Goal: Task Accomplishment & Management: Manage account settings

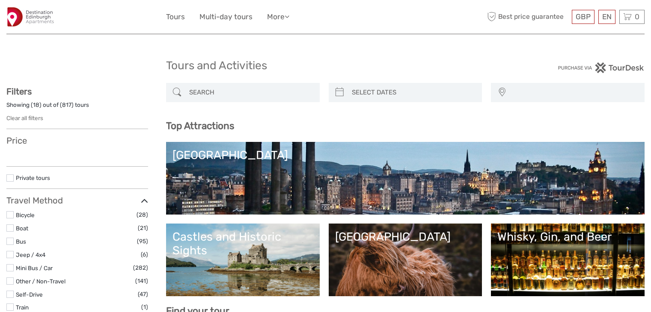
select select
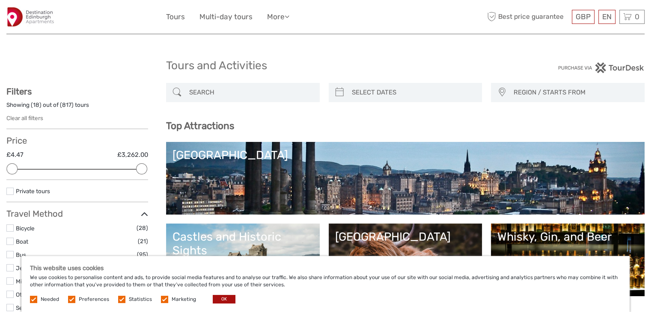
click at [73, 299] on label at bounding box center [71, 299] width 7 height 7
click at [0, 0] on input "checkbox" at bounding box center [0, 0] width 0 height 0
click at [121, 300] on label at bounding box center [121, 299] width 7 height 7
click at [0, 0] on input "checkbox" at bounding box center [0, 0] width 0 height 0
click at [165, 300] on label at bounding box center [164, 299] width 7 height 7
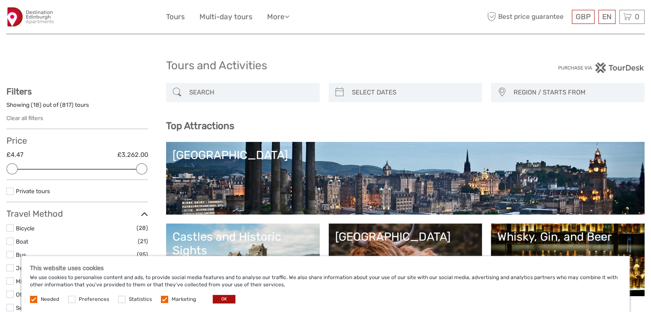
click at [0, 0] on input "checkbox" at bounding box center [0, 0] width 0 height 0
click at [34, 299] on label at bounding box center [33, 299] width 7 height 7
click at [219, 299] on button "OK" at bounding box center [224, 299] width 23 height 9
